Goal: Task Accomplishment & Management: Manage account settings

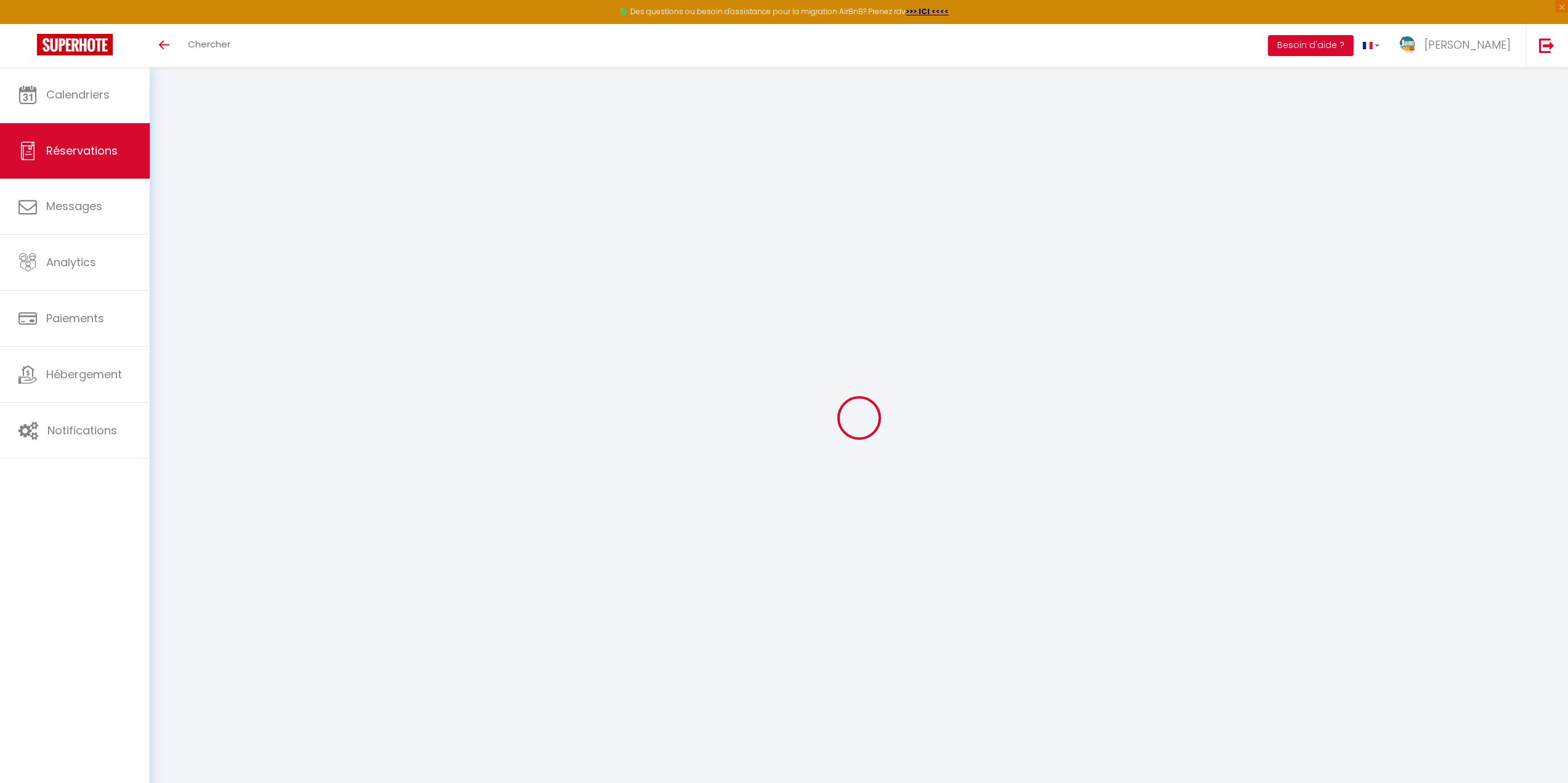
select select
select select "63282"
select select "14"
select select
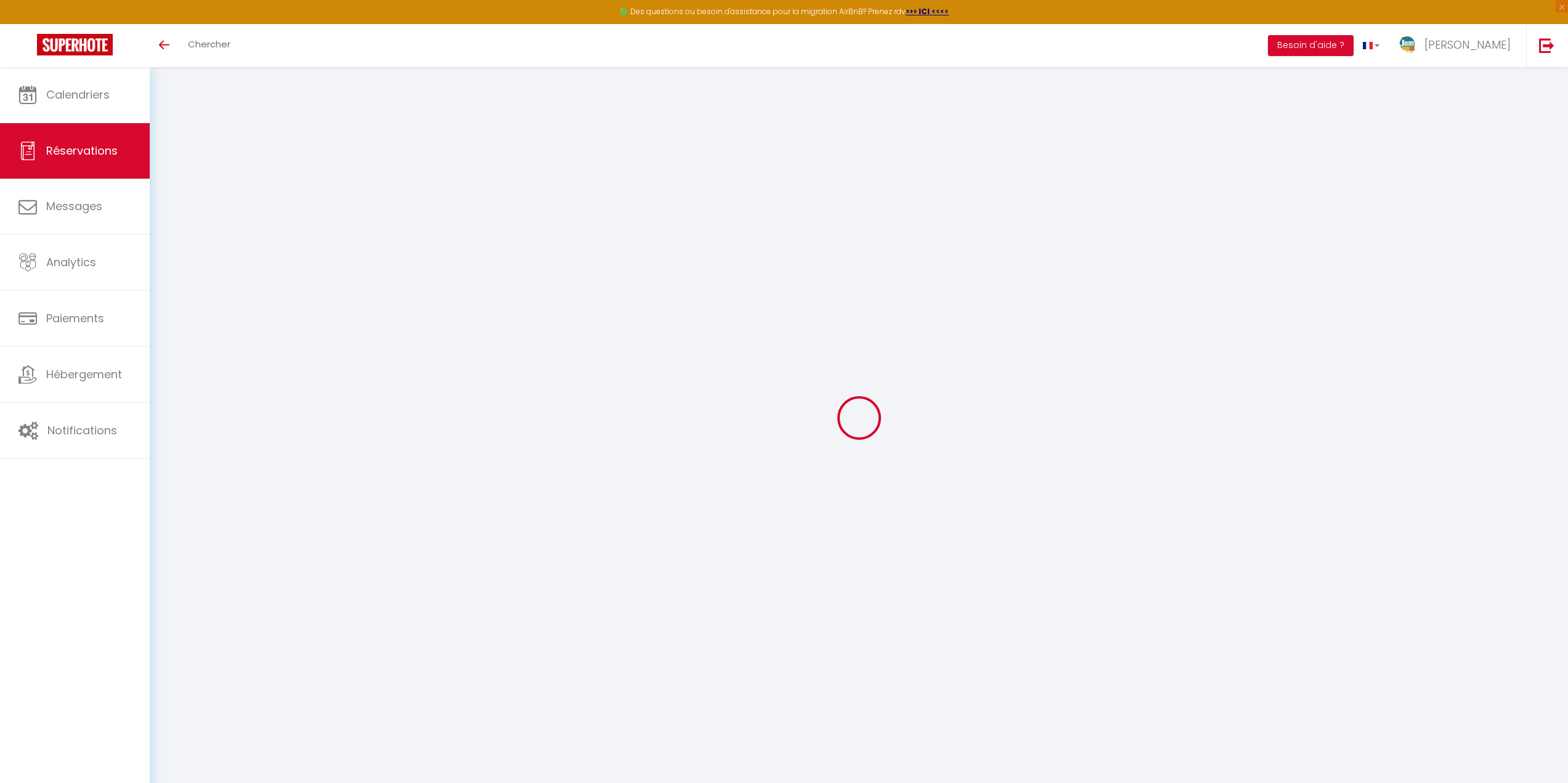
select select
checkbox input "false"
select select
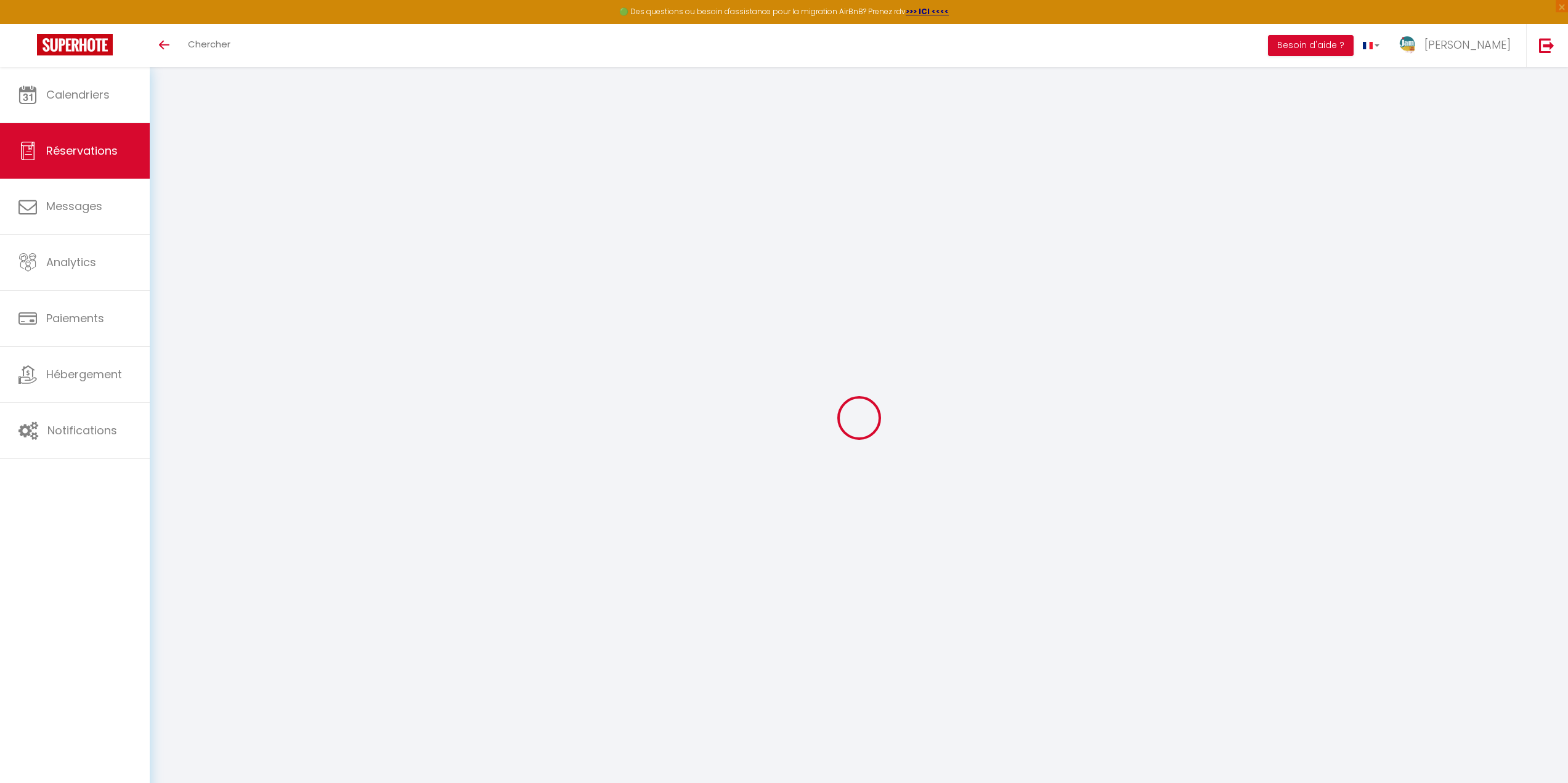
checkbox input "false"
select select
checkbox input "false"
select select "14:00"
select select "11:00"
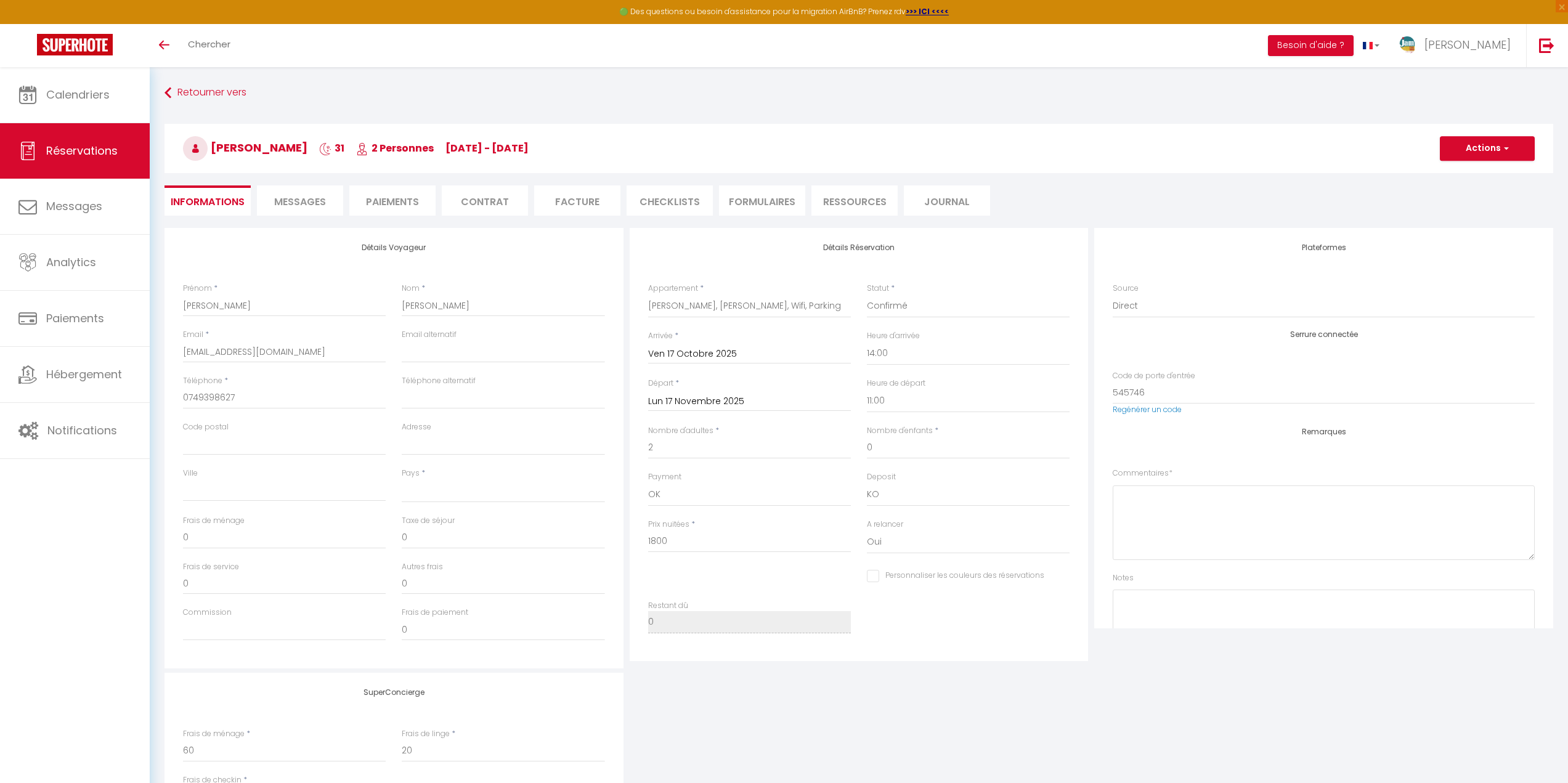
scroll to position [138, 0]
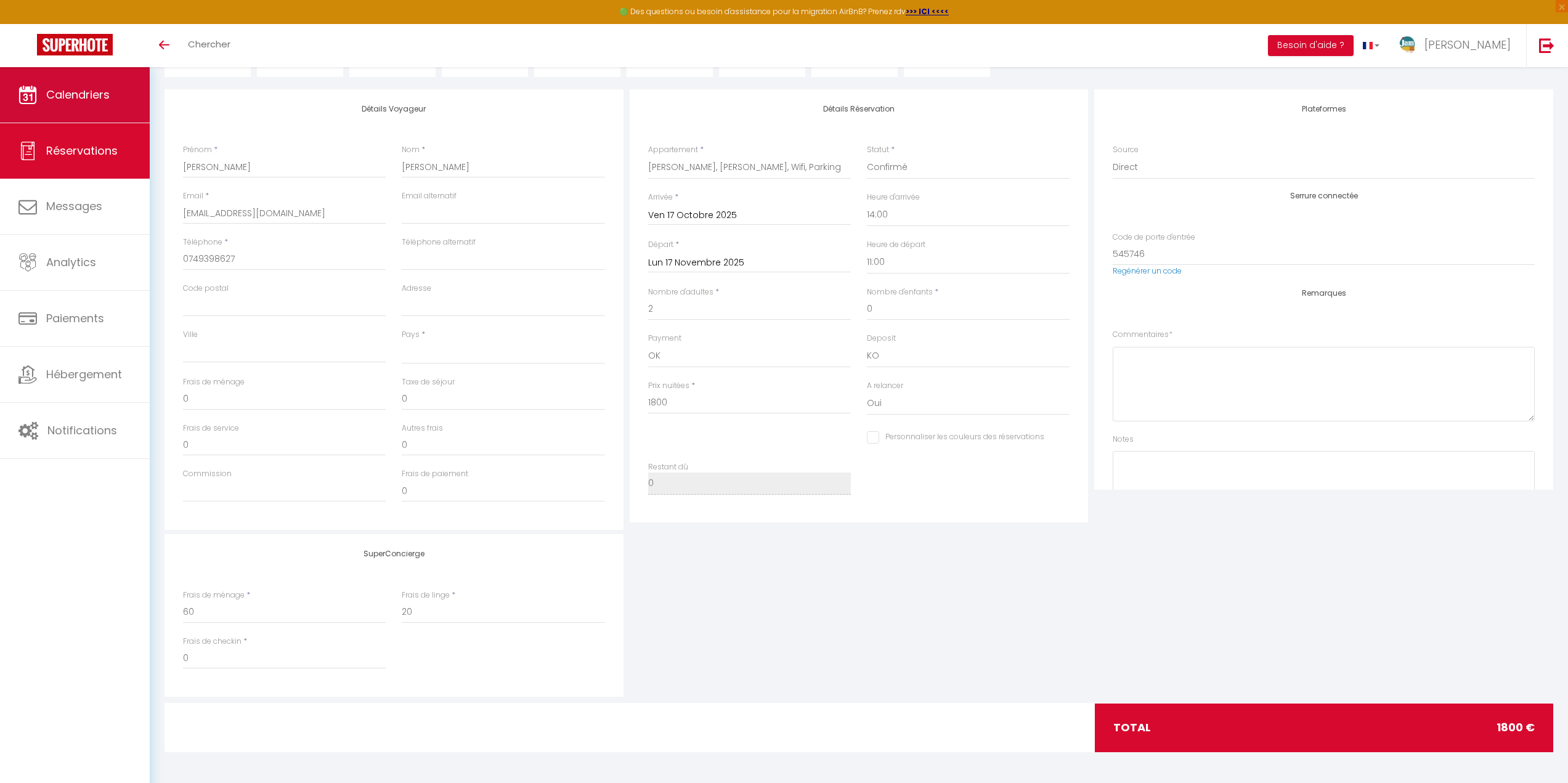
click at [61, 105] on link "Calendriers" at bounding box center [75, 95] width 150 height 56
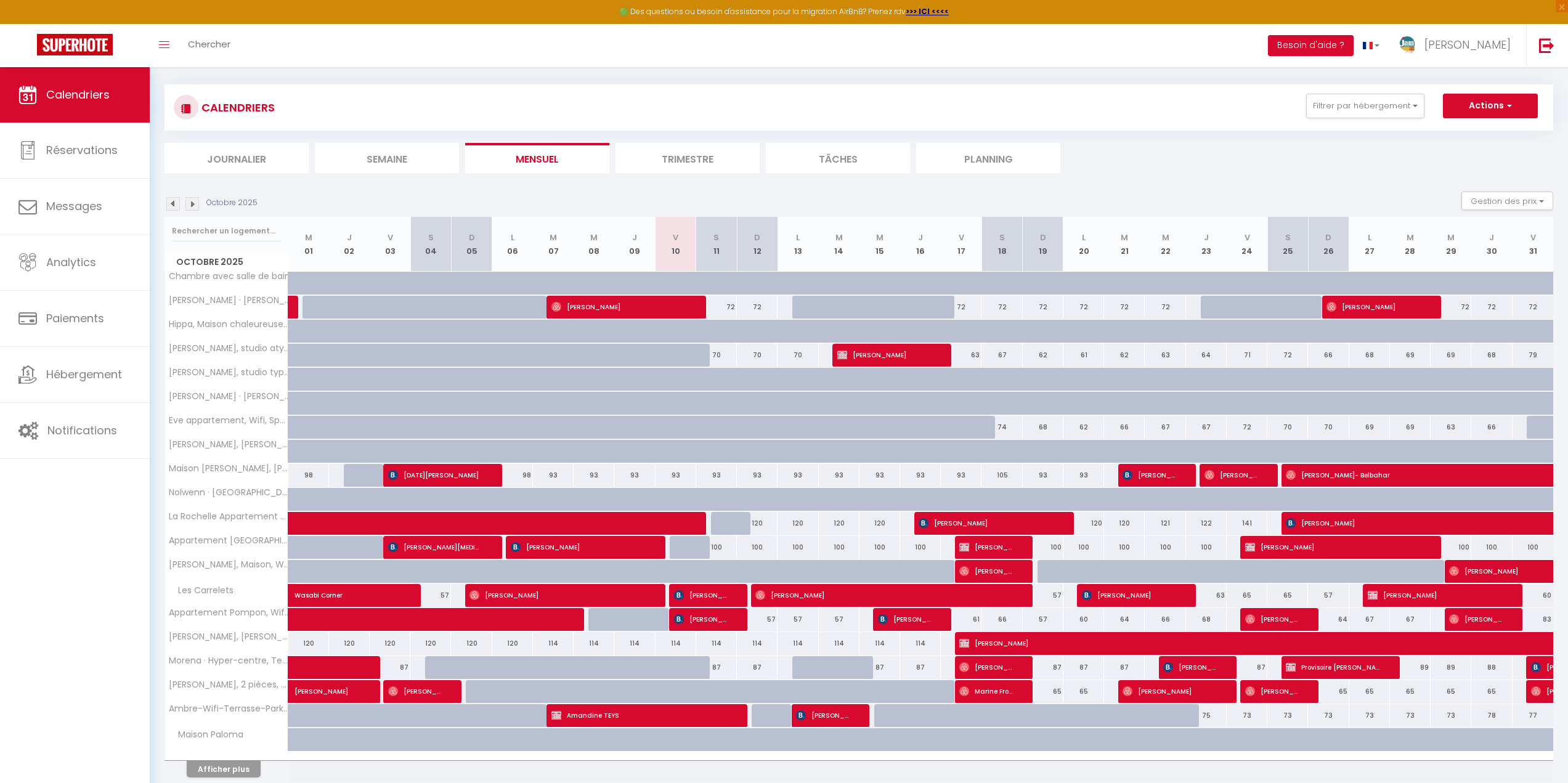
scroll to position [112, 0]
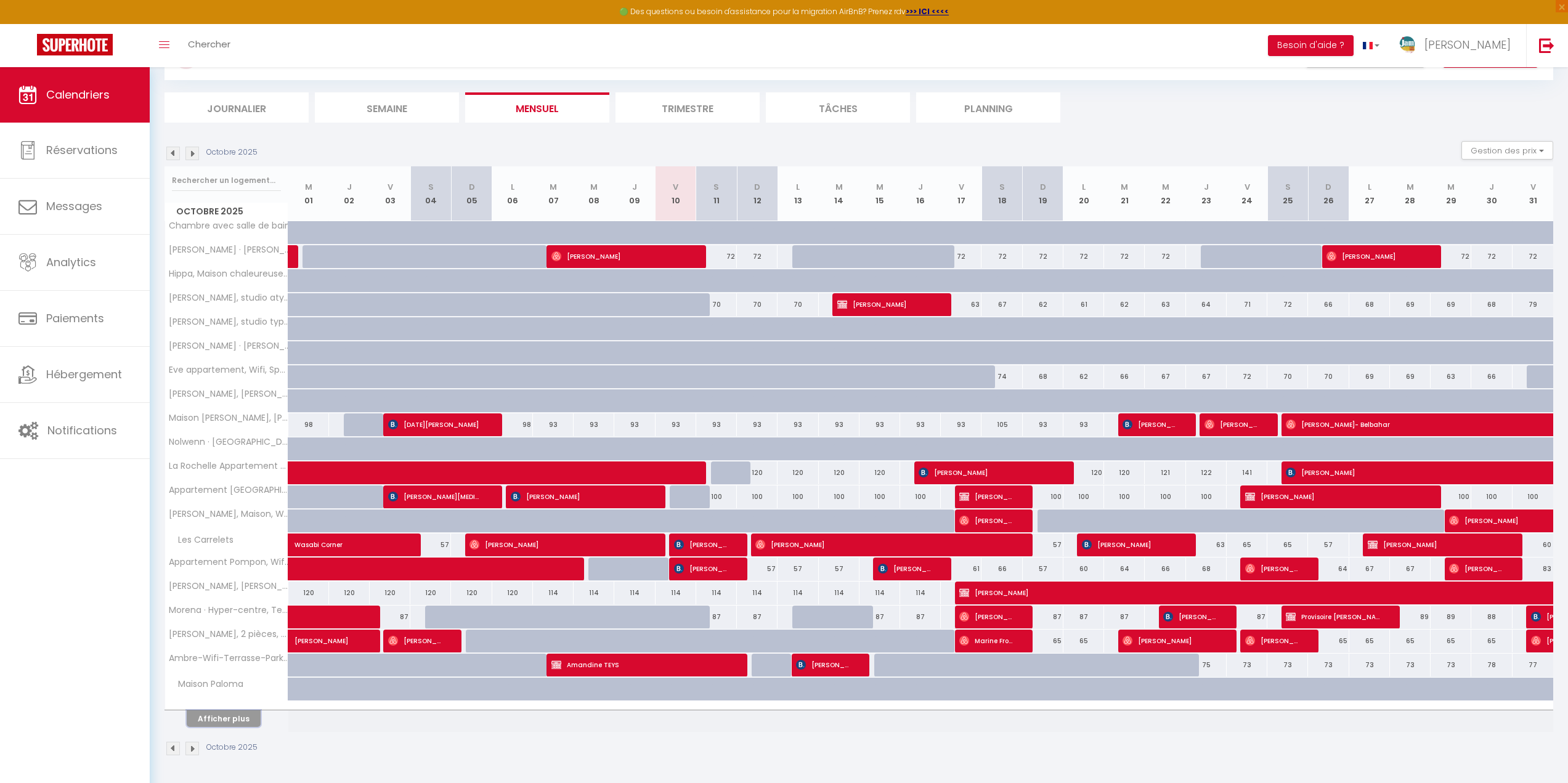
click at [205, 713] on button "Afficher plus" at bounding box center [224, 719] width 74 height 17
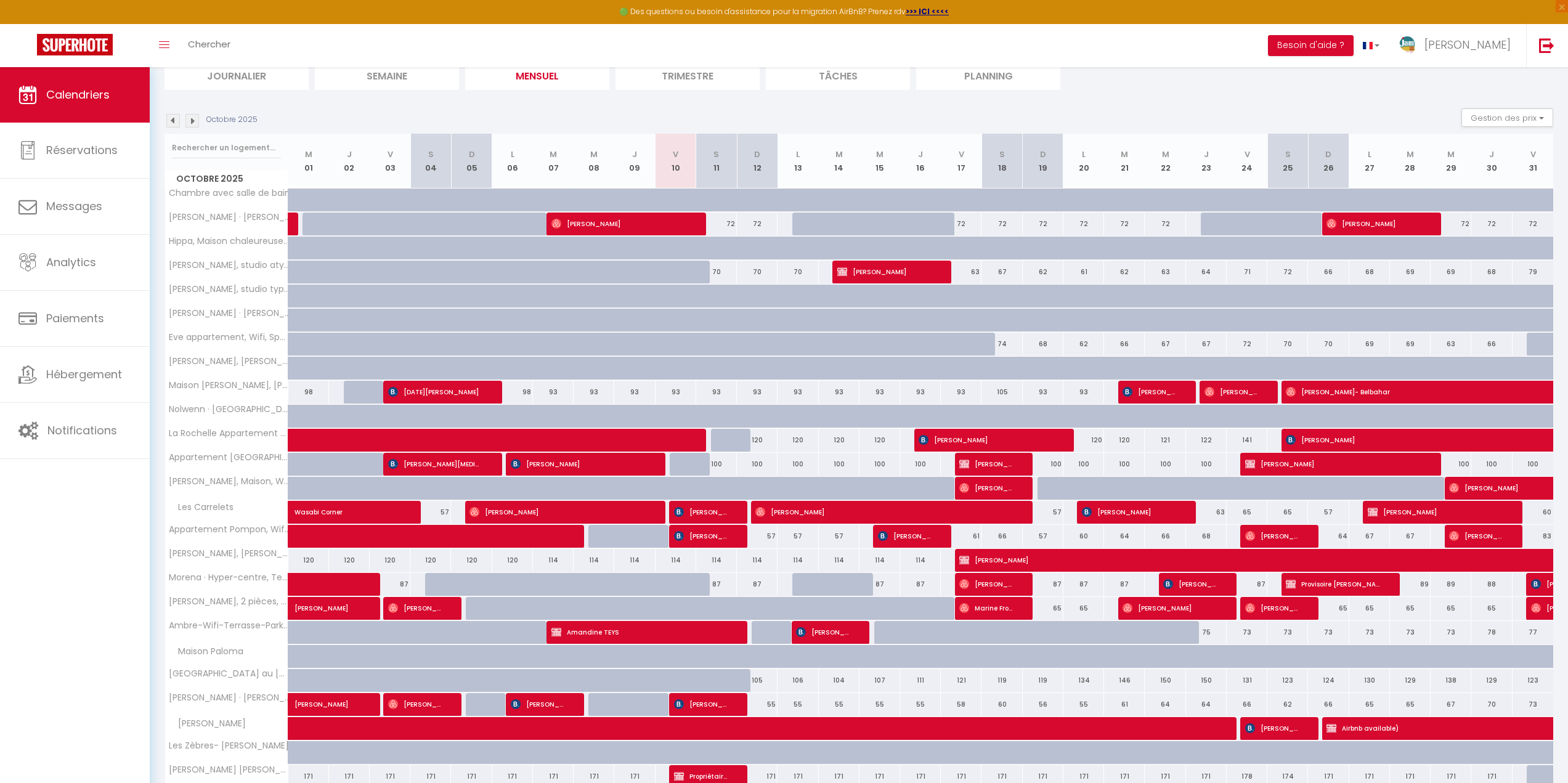
scroll to position [226, 0]
